Goal: Information Seeking & Learning: Learn about a topic

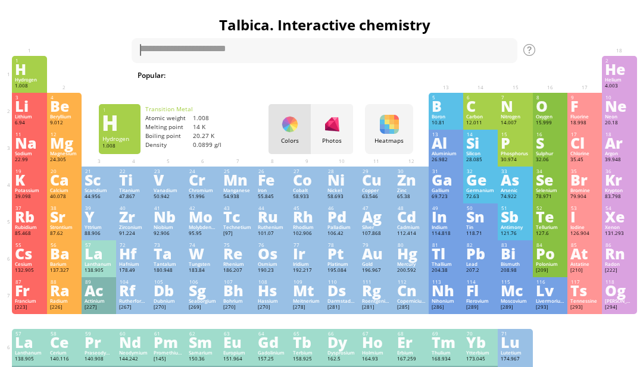
click at [167, 24] on h1 "Talbica. Interactive chemistry" at bounding box center [324, 25] width 631 height 20
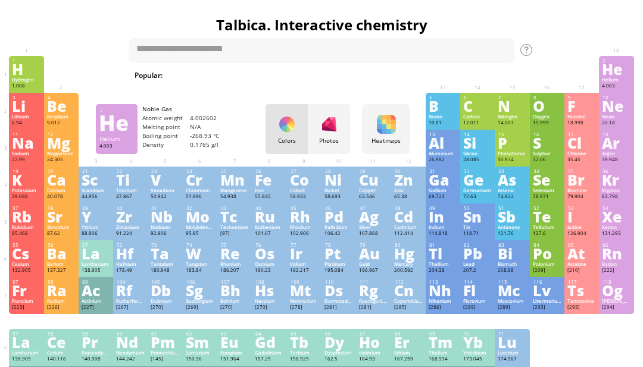
click at [621, 76] on div "He" at bounding box center [616, 68] width 29 height 13
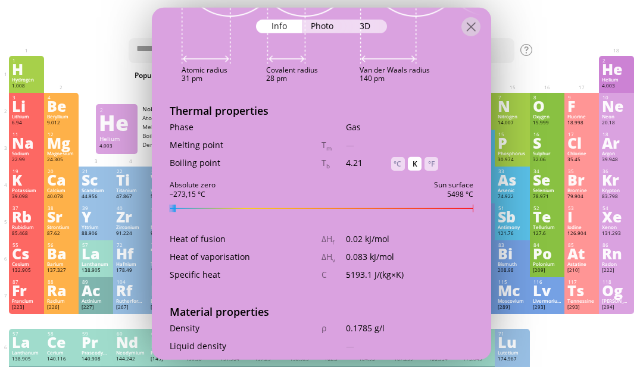
scroll to position [1020, 0]
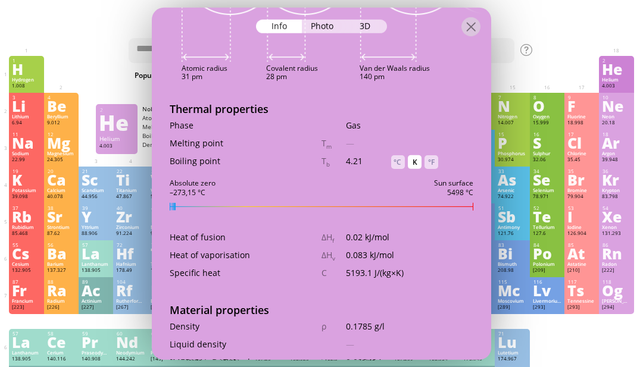
click at [447, 155] on div "Boiling point T b 4.21 °C K °F" at bounding box center [321, 164] width 339 height 18
click at [421, 155] on div "K" at bounding box center [415, 162] width 14 height 14
click at [426, 155] on div "°F" at bounding box center [431, 162] width 14 height 14
click at [403, 137] on div "Melting point T m — °C K °F" at bounding box center [321, 146] width 339 height 18
click at [395, 155] on div "°C" at bounding box center [398, 162] width 14 height 14
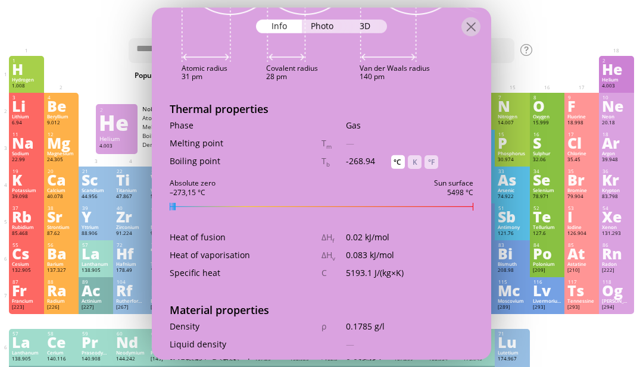
click at [418, 155] on div "K" at bounding box center [415, 162] width 14 height 14
click at [398, 155] on div "°C" at bounding box center [398, 162] width 14 height 14
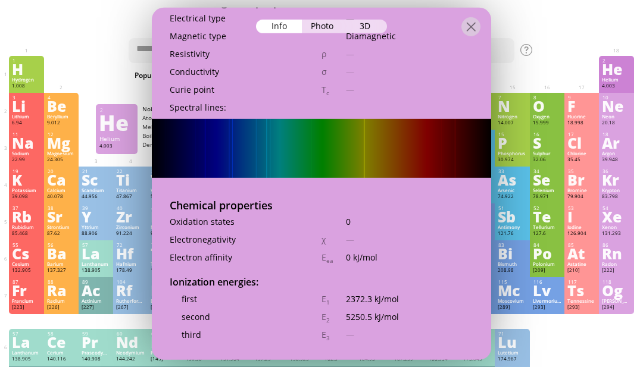
scroll to position [1933, 0]
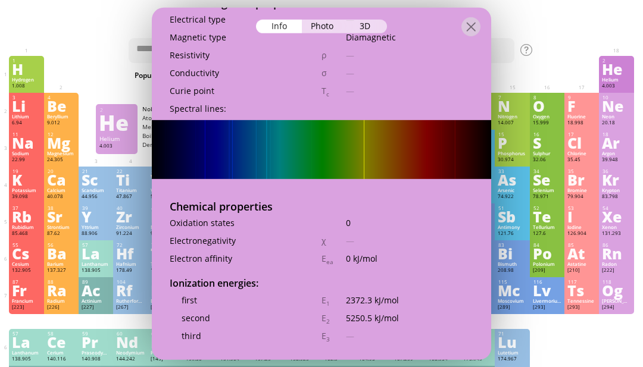
click at [558, 82] on div "1 H Hydrogen 1.008 −1, +1 −1, +1 -259.14 °C -252.87 °C 0.0899 g/l 1s 1 2 He Hel…" at bounding box center [321, 74] width 624 height 37
click at [561, 79] on div "1 H Hydrogen 1.008 −1, +1 −1, +1 -259.14 °C -252.87 °C 0.0899 g/l 1s 1 2 He Hel…" at bounding box center [321, 74] width 624 height 37
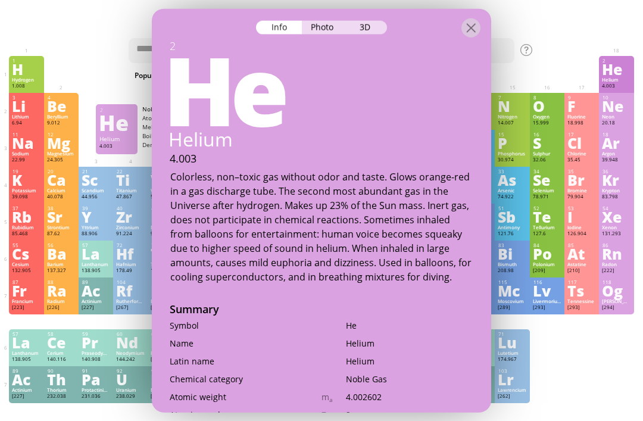
scroll to position [0, 0]
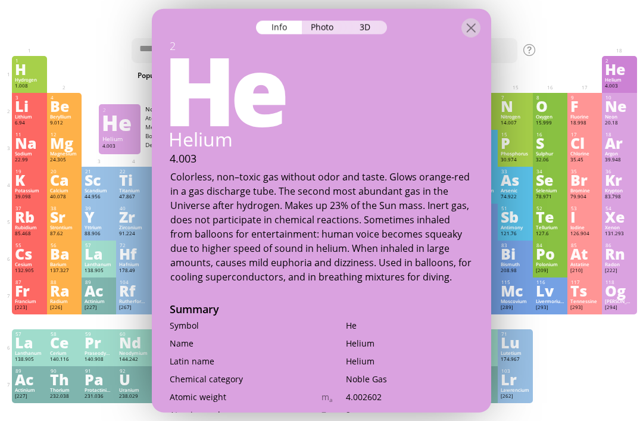
click at [321, 20] on div "Photo" at bounding box center [323, 27] width 43 height 14
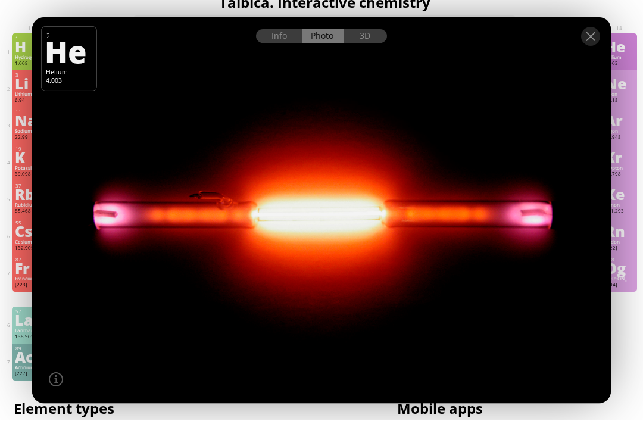
scroll to position [23, 0]
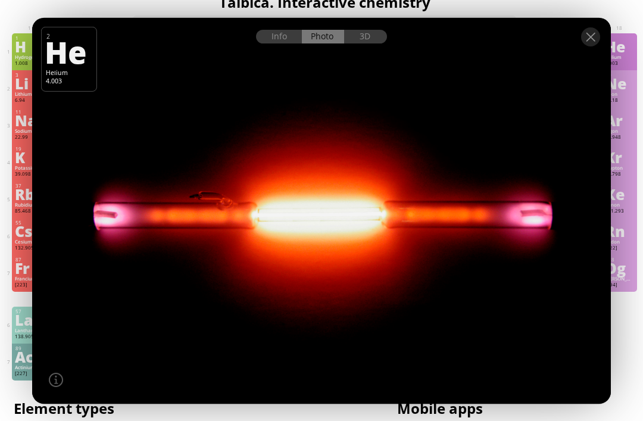
click at [599, 24] on div at bounding box center [321, 28] width 578 height 21
click at [586, 34] on div at bounding box center [590, 36] width 19 height 19
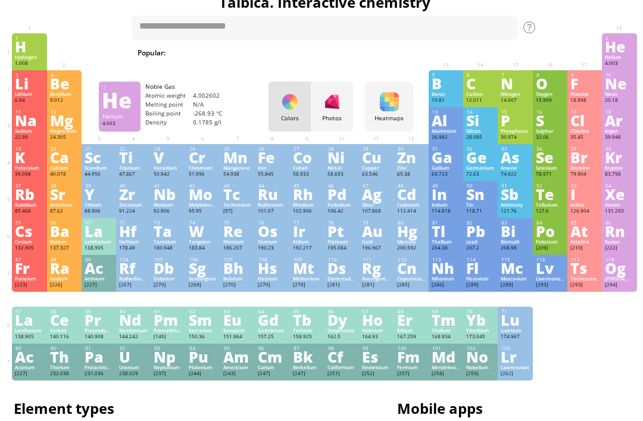
click at [38, 52] on div "H" at bounding box center [29, 46] width 29 height 13
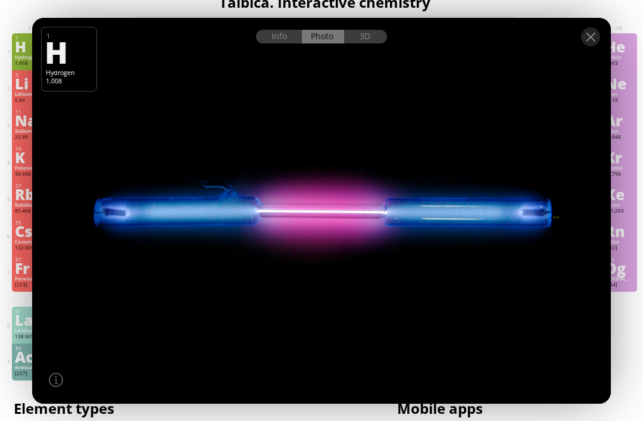
click at [588, 42] on div at bounding box center [590, 36] width 19 height 19
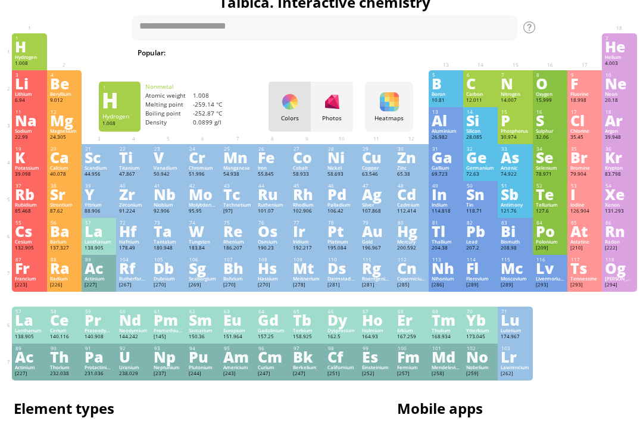
click at [553, 90] on div "O" at bounding box center [550, 83] width 29 height 13
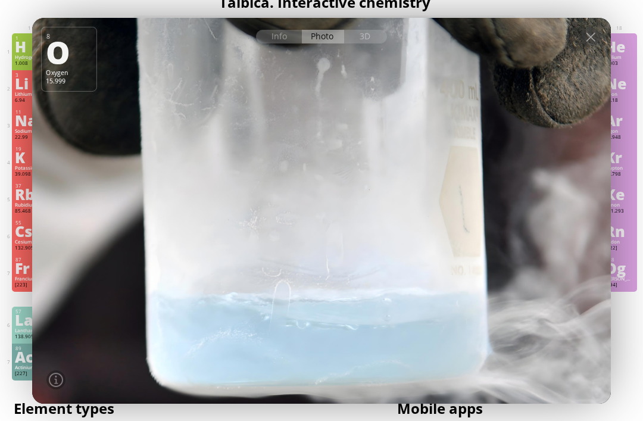
click at [593, 36] on div at bounding box center [590, 36] width 19 height 19
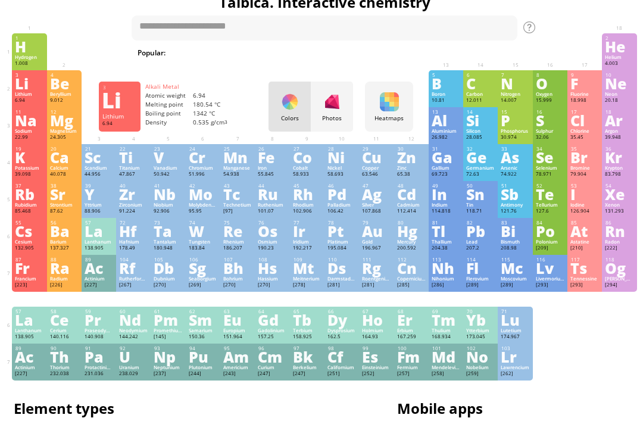
click at [29, 97] on div "Lithium" at bounding box center [29, 94] width 29 height 6
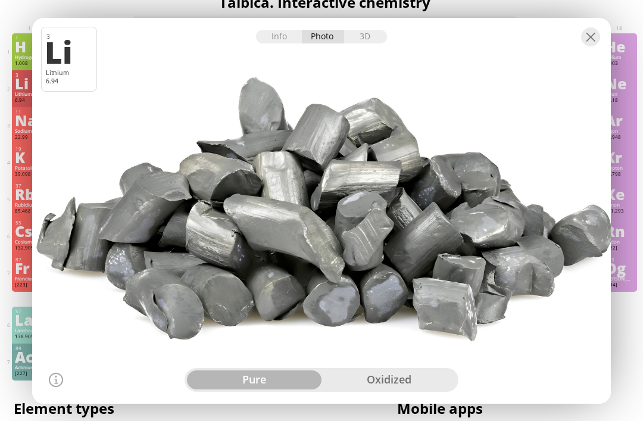
click at [434, 367] on div at bounding box center [321, 209] width 584 height 389
click at [444, 378] on div "oxidized" at bounding box center [388, 379] width 134 height 19
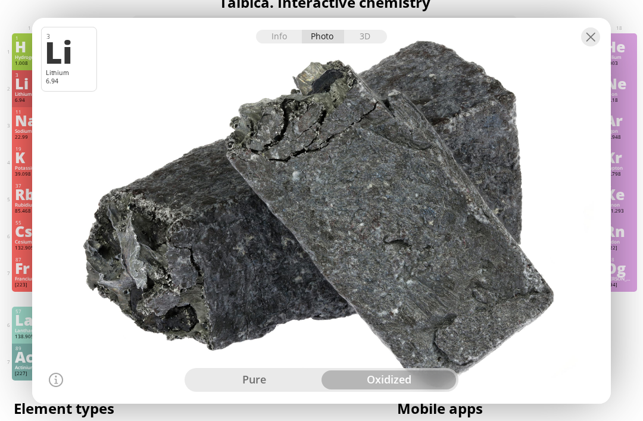
click at [595, 38] on div at bounding box center [590, 36] width 19 height 19
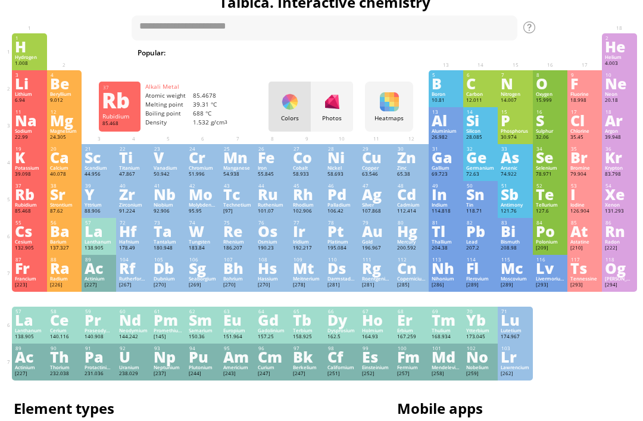
click at [30, 208] on div "Rubidium" at bounding box center [29, 205] width 29 height 6
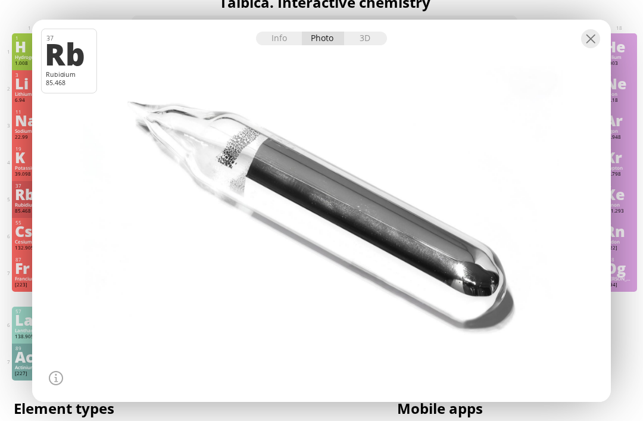
click at [590, 36] on div at bounding box center [590, 38] width 19 height 19
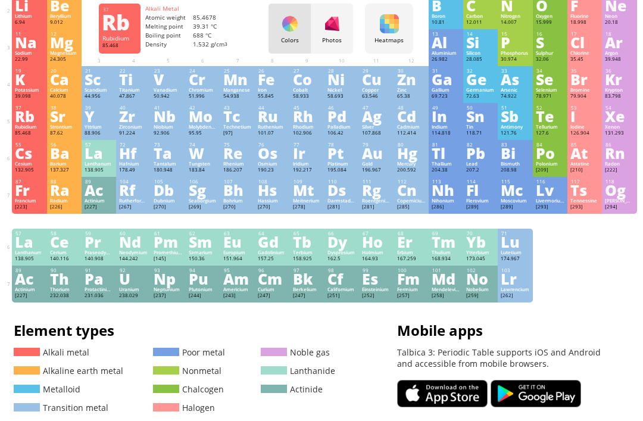
scroll to position [0, 0]
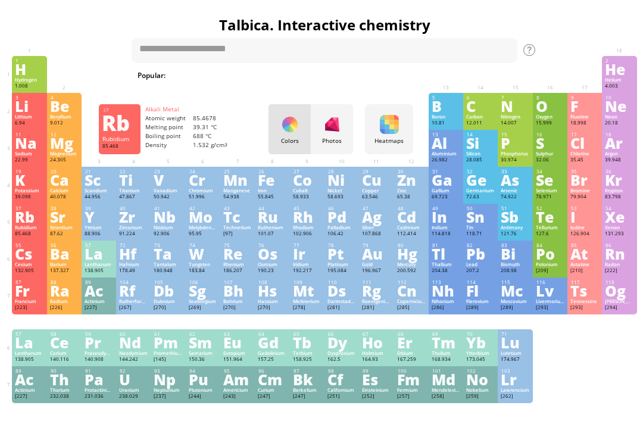
click at [30, 223] on div "Rb" at bounding box center [29, 216] width 29 height 13
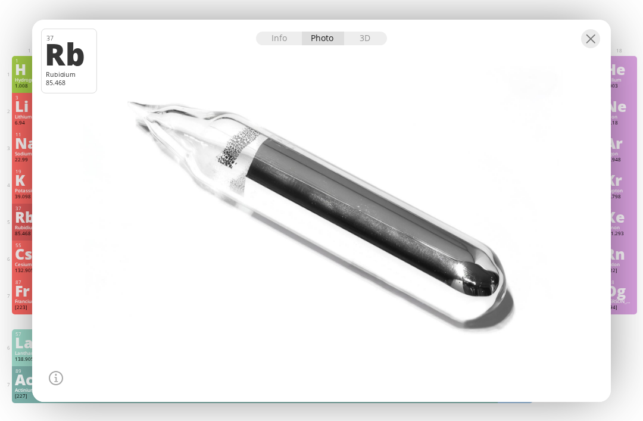
click at [300, 41] on div "Info" at bounding box center [279, 39] width 46 height 14
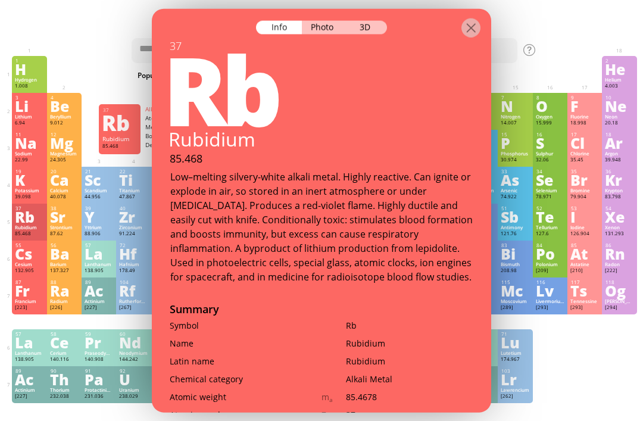
click at [599, 227] on div "53 I Iodine 126.904 −1, +1, +2, +3, +4, +5, +6, +7 −1, +1, +2, +3, +4, +5, +6, …" at bounding box center [584, 221] width 35 height 37
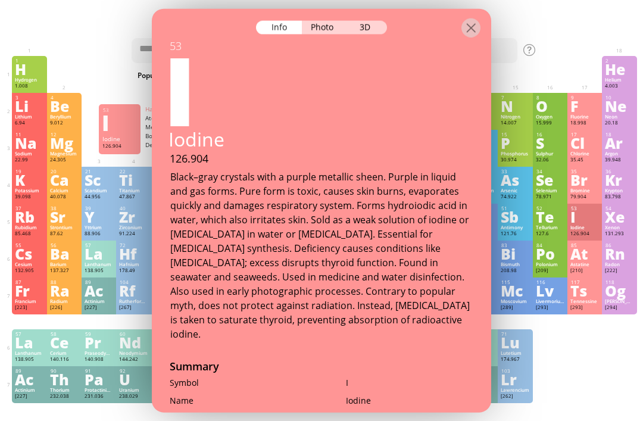
click at [540, 30] on h1 "Talbica. Interactive chemistry" at bounding box center [324, 25] width 631 height 20
click at [472, 21] on div at bounding box center [470, 27] width 19 height 19
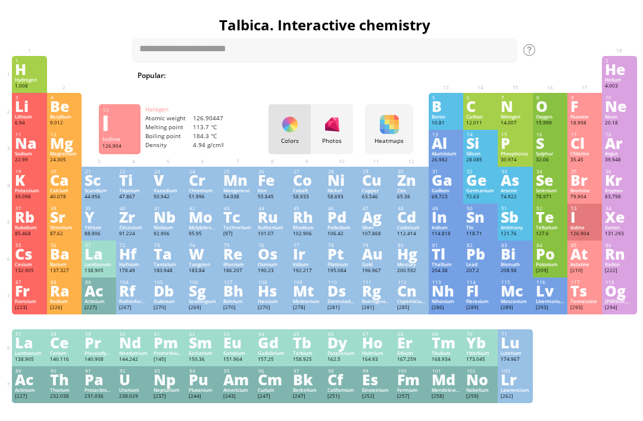
click at [462, 20] on h1 "Talbica. Interactive chemistry" at bounding box center [324, 25] width 631 height 20
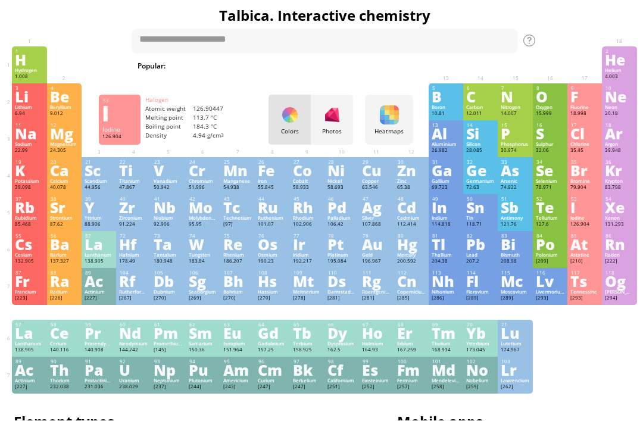
scroll to position [10, 0]
click at [485, 251] on div "Pb" at bounding box center [480, 243] width 29 height 13
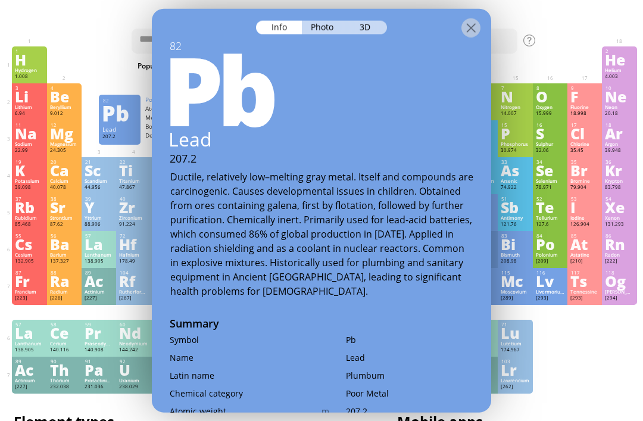
click at [326, 20] on div "Photo" at bounding box center [323, 27] width 43 height 14
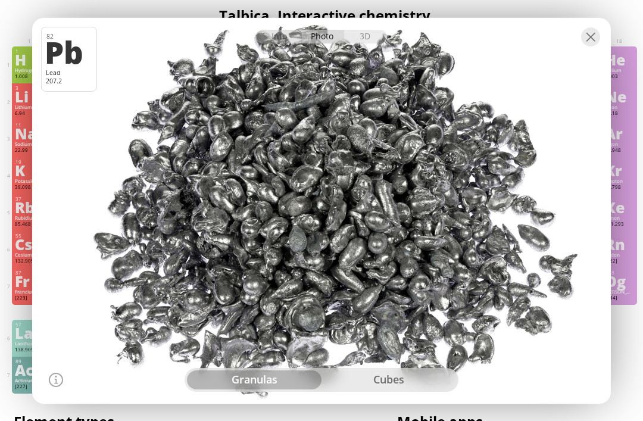
click at [384, 48] on div at bounding box center [321, 209] width 584 height 389
click at [371, 37] on div "3D" at bounding box center [365, 37] width 43 height 14
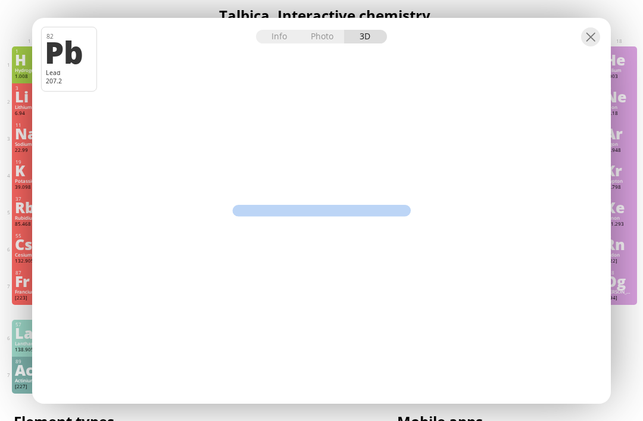
click at [590, 31] on div at bounding box center [590, 36] width 19 height 19
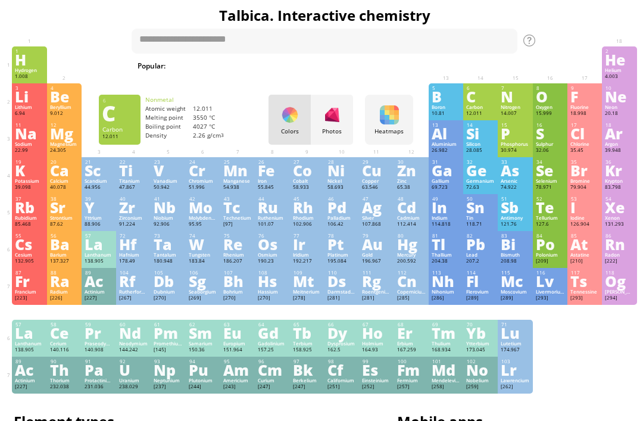
click at [489, 108] on div "Carbon" at bounding box center [480, 107] width 29 height 6
